Goal: Communication & Community: Answer question/provide support

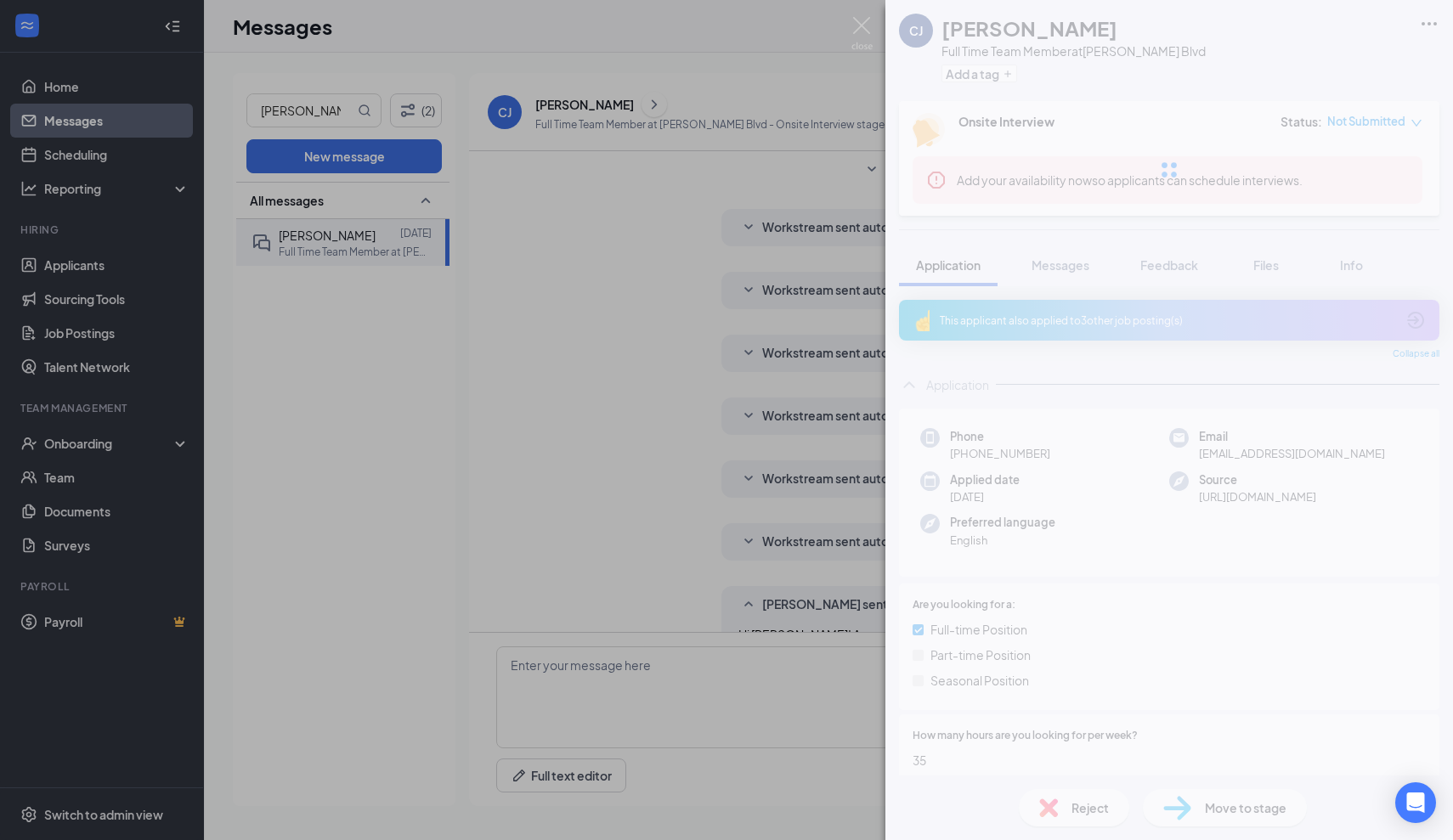
scroll to position [129, 0]
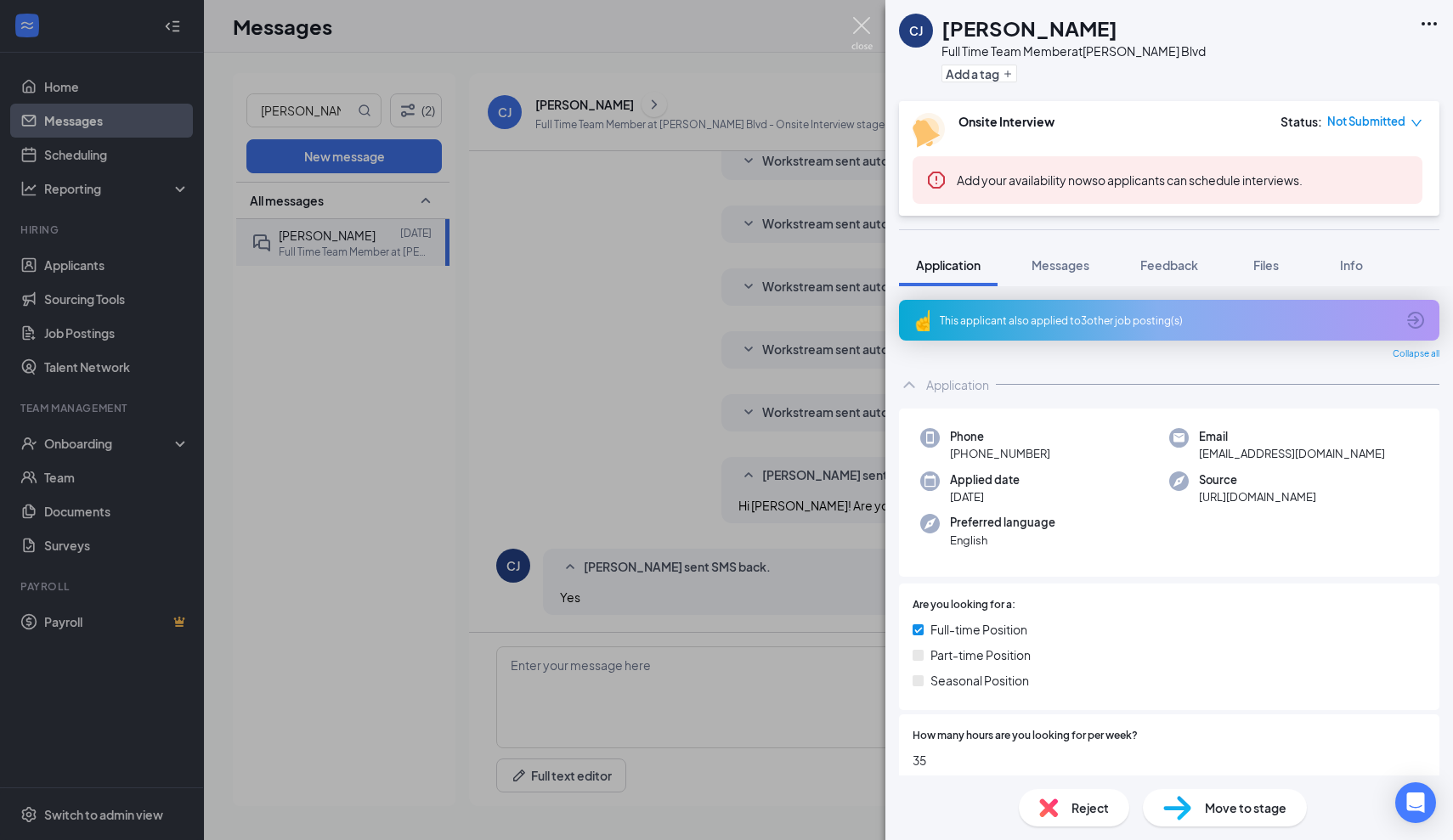
click at [861, 26] on img at bounding box center [862, 33] width 21 height 33
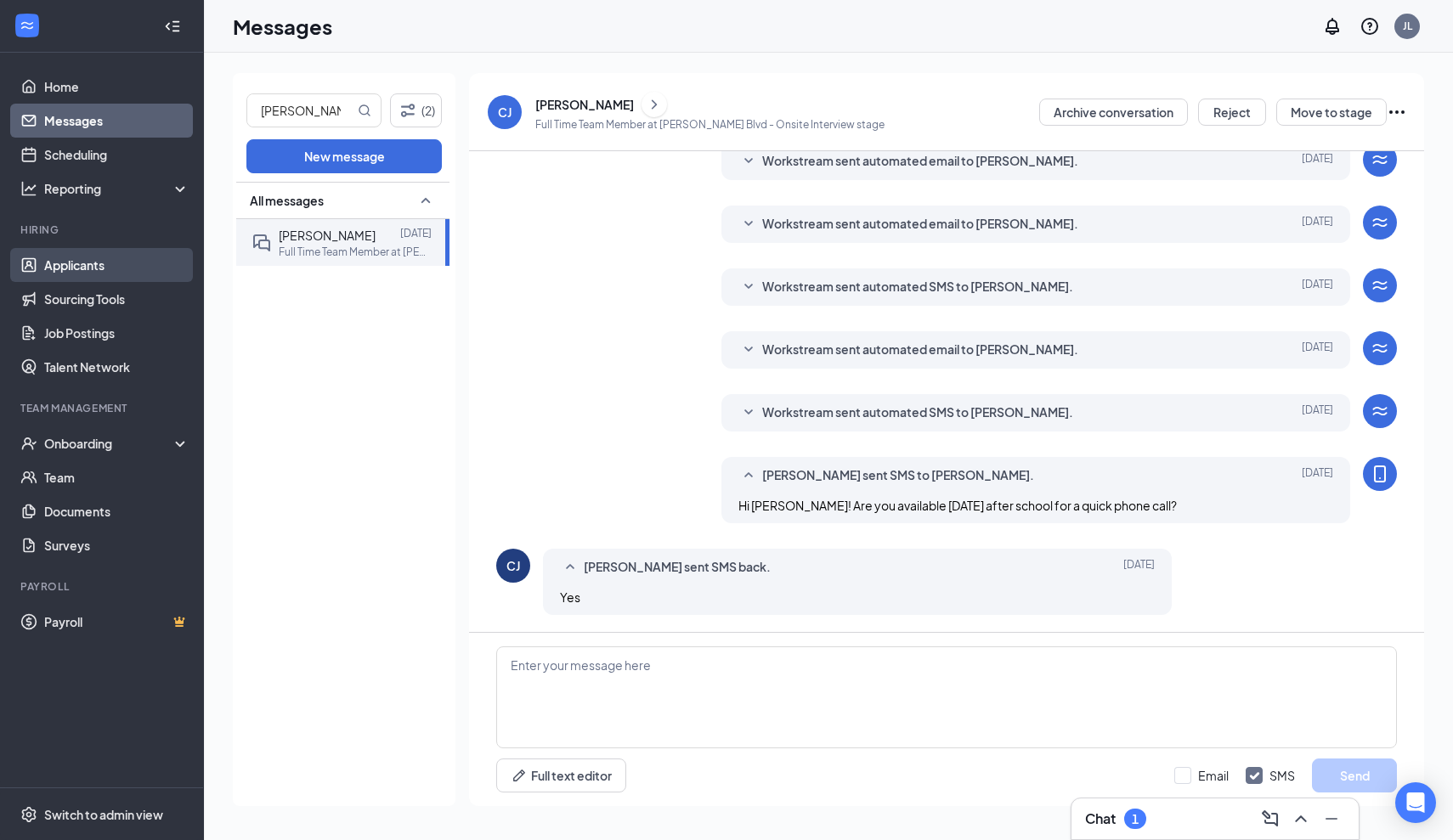
click at [52, 262] on link "Applicants" at bounding box center [117, 265] width 145 height 34
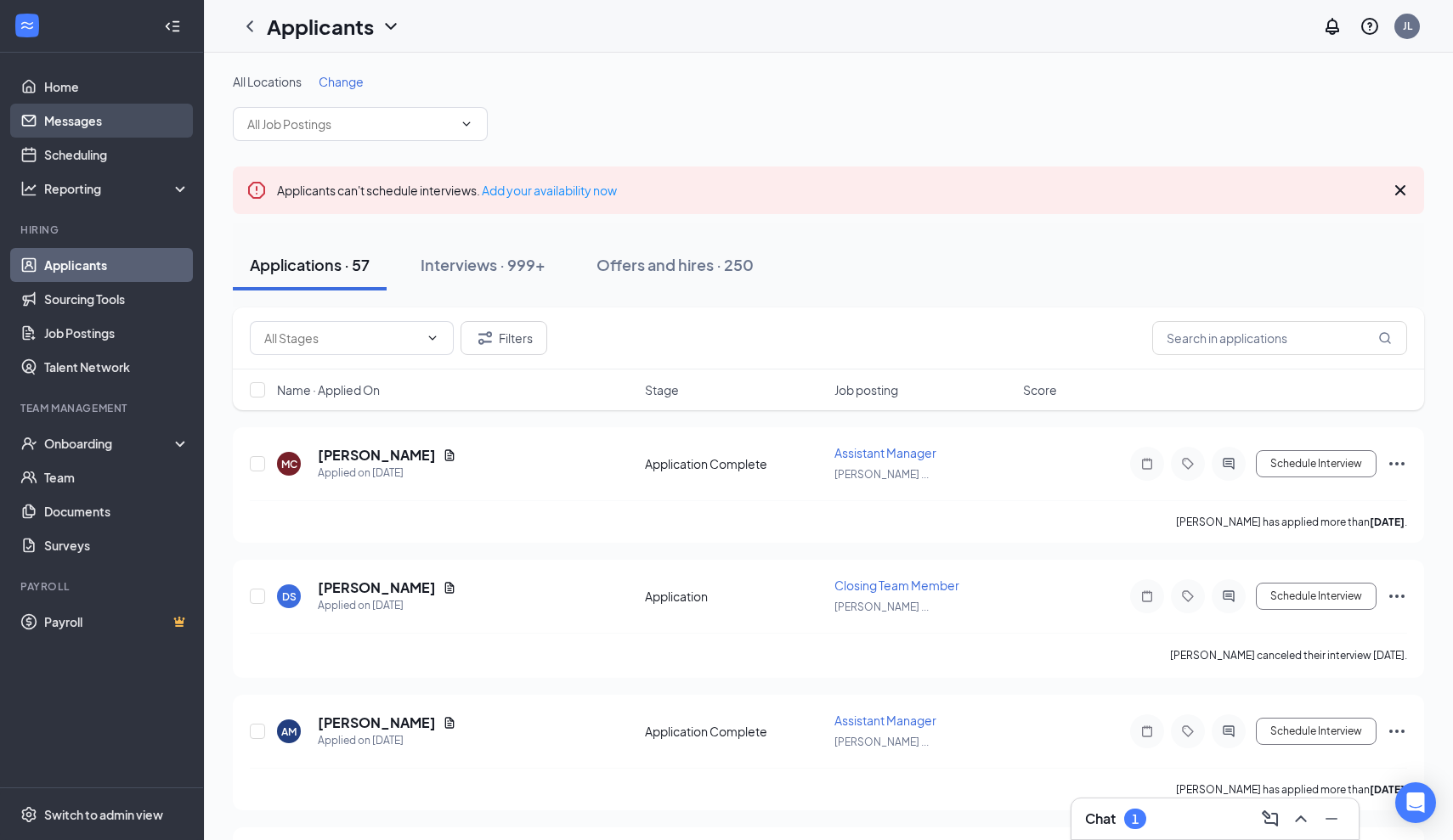
click at [72, 124] on link "Messages" at bounding box center [117, 120] width 145 height 34
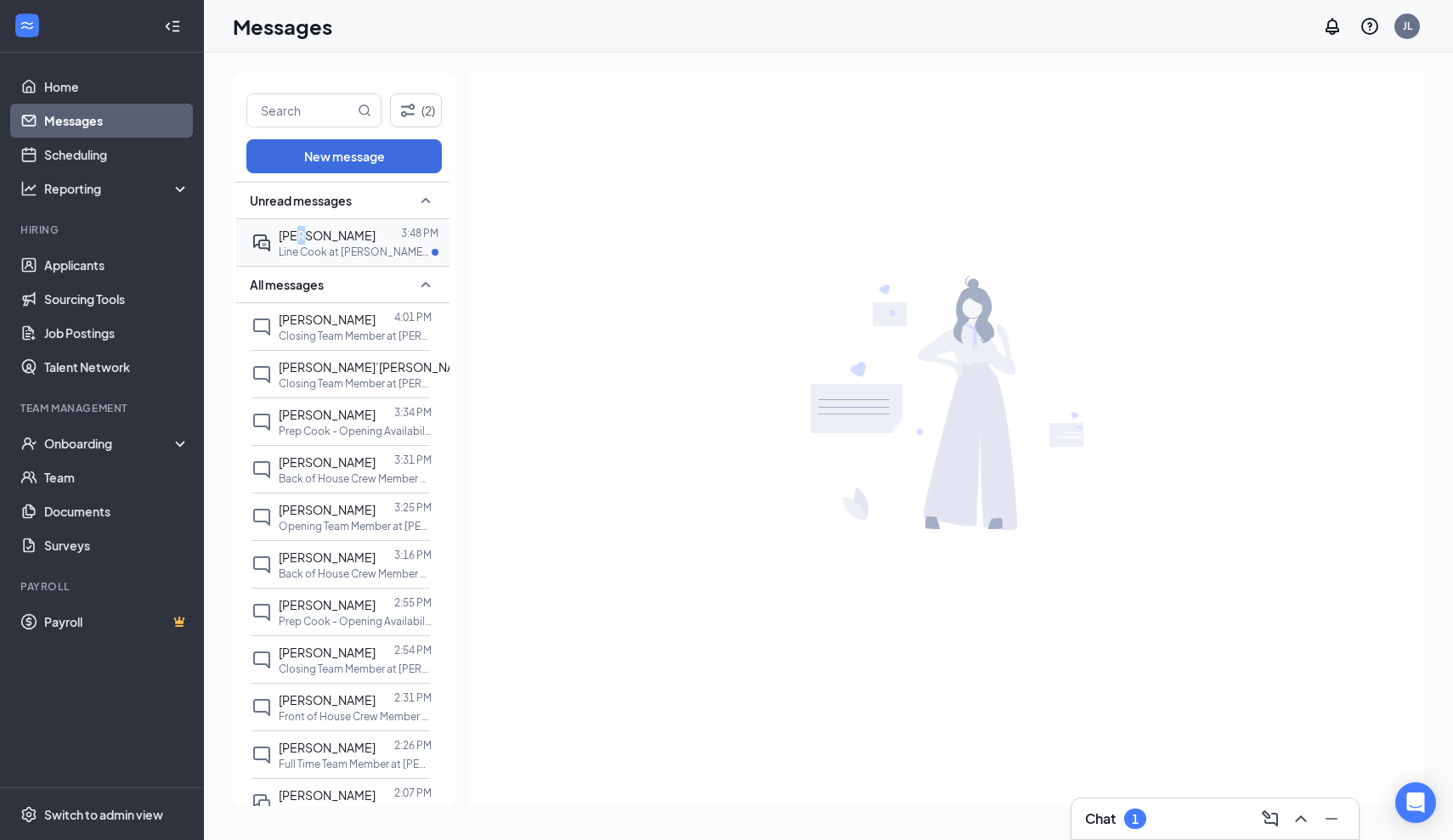
click at [300, 231] on span "[PERSON_NAME]" at bounding box center [327, 235] width 97 height 15
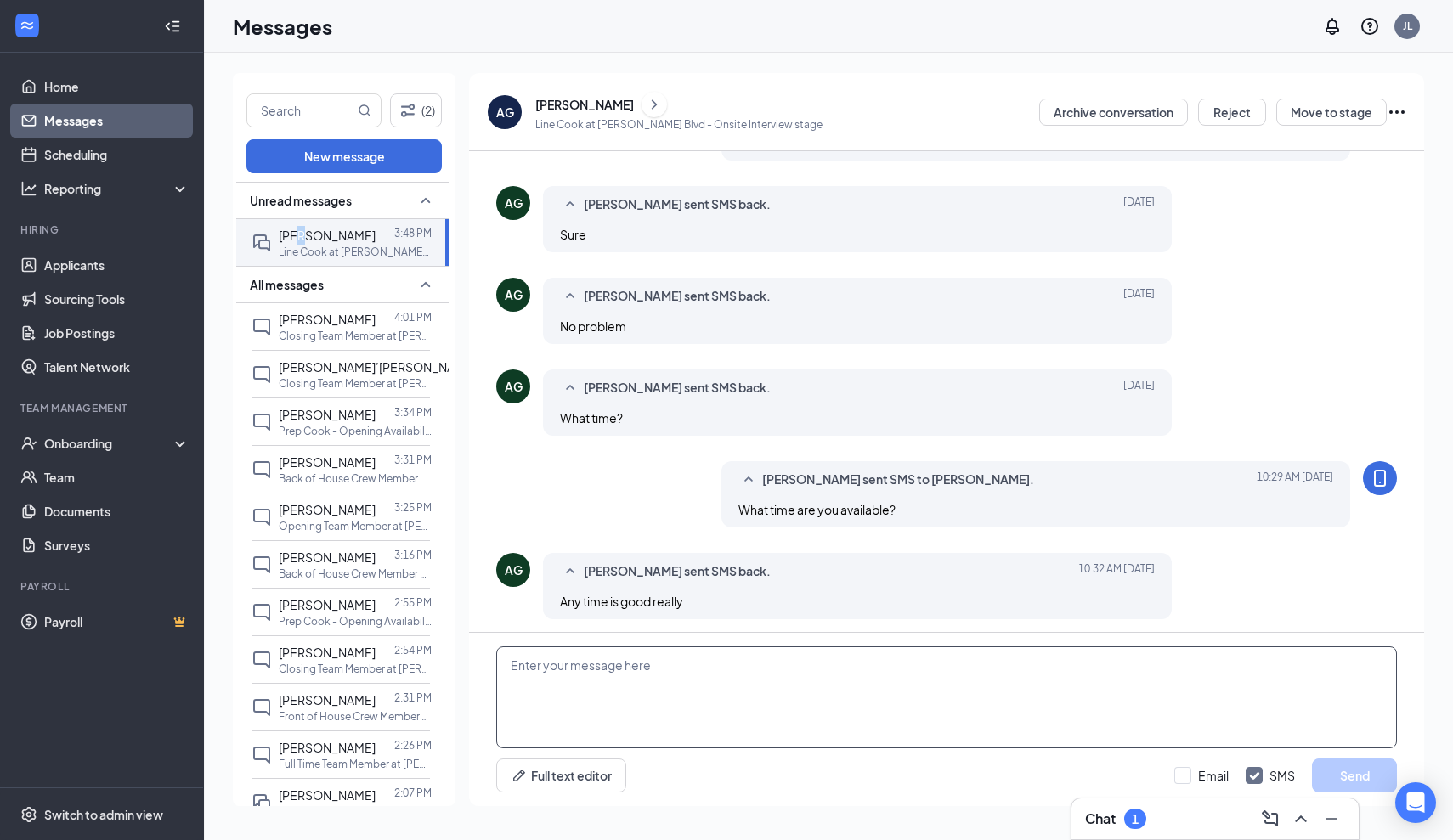
scroll to position [509, 0]
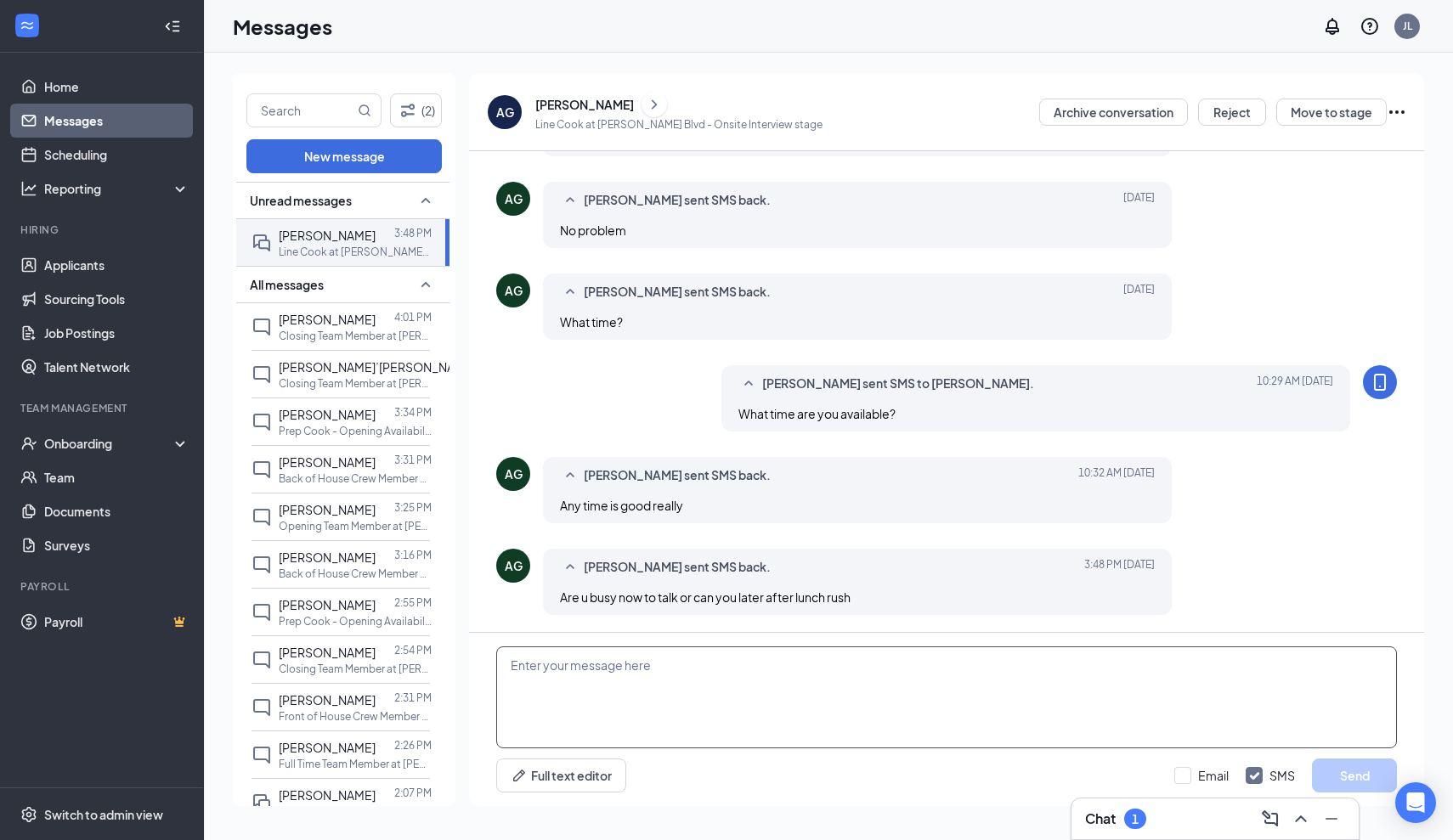
click at [708, 685] on textarea at bounding box center [947, 697] width 901 height 101
click at [699, 730] on textarea at bounding box center [947, 697] width 901 height 101
type textarea "Are you available now?"
click at [1361, 776] on button "Send" at bounding box center [1354, 776] width 85 height 34
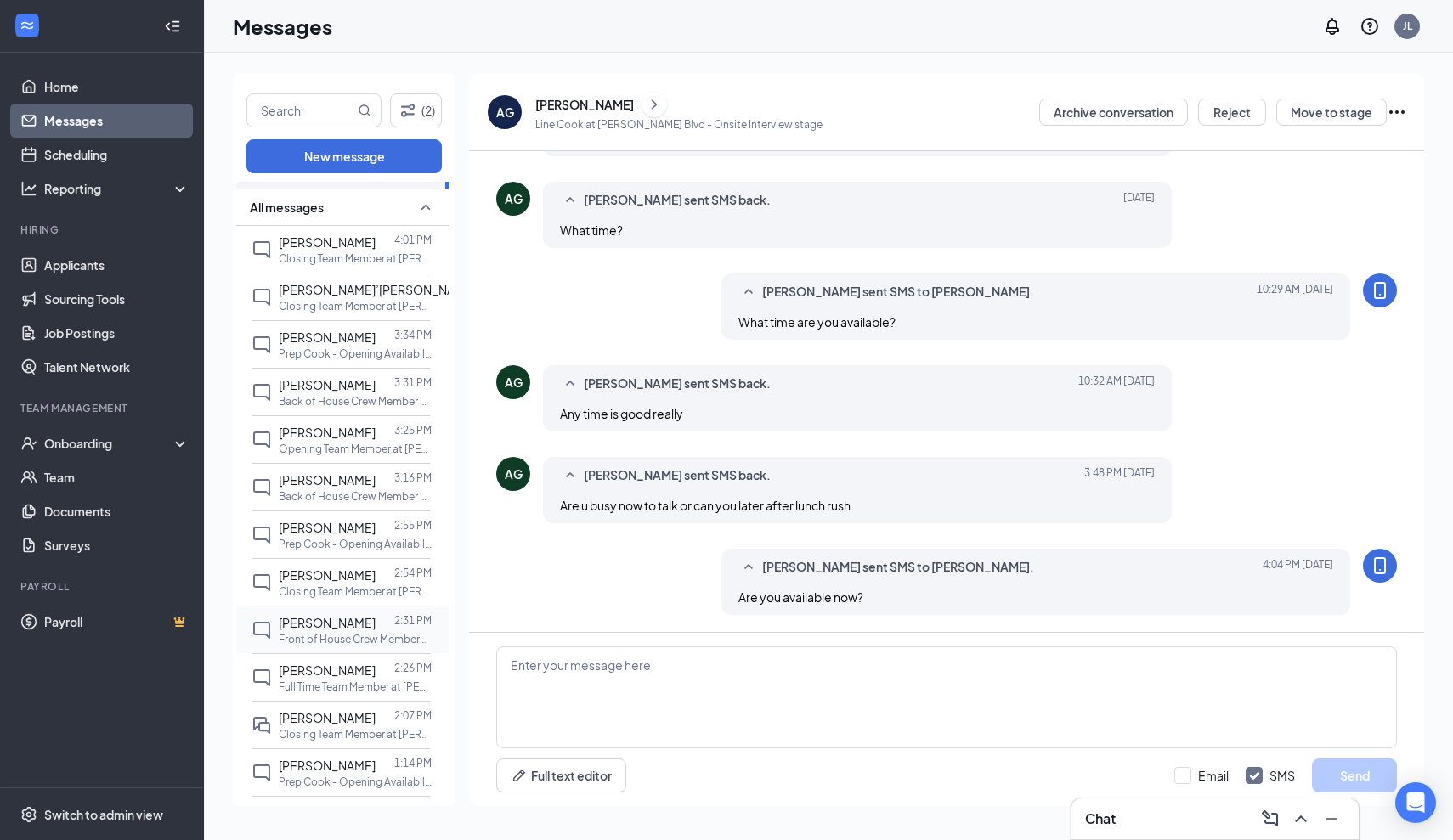
scroll to position [78, 0]
click at [106, 113] on link "Messages" at bounding box center [117, 120] width 145 height 34
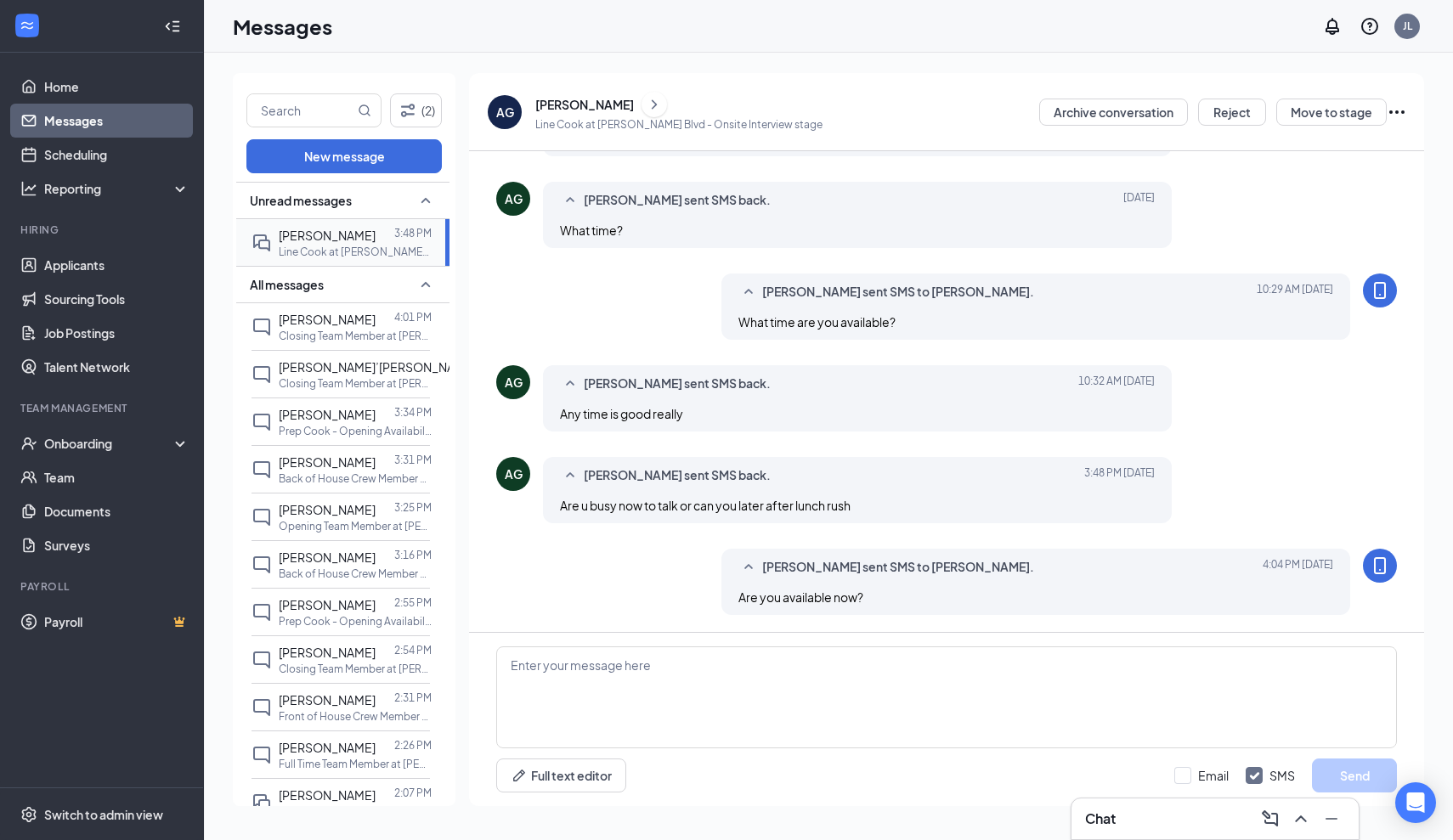
click at [323, 242] on div "[PERSON_NAME]" at bounding box center [327, 235] width 97 height 19
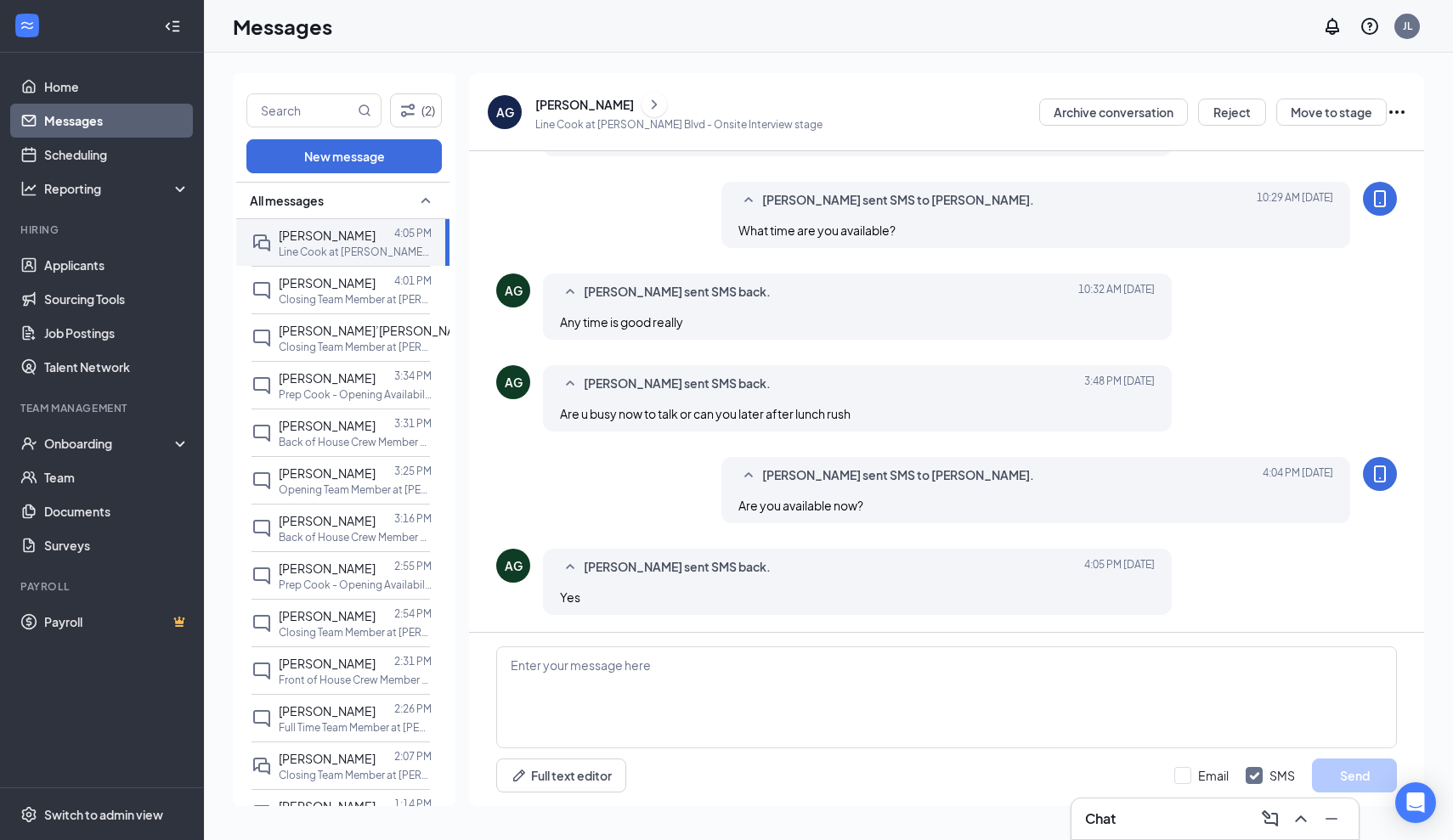
click at [646, 110] on icon "ChevronRight" at bounding box center [654, 103] width 17 height 20
